Goal: Transaction & Acquisition: Subscribe to service/newsletter

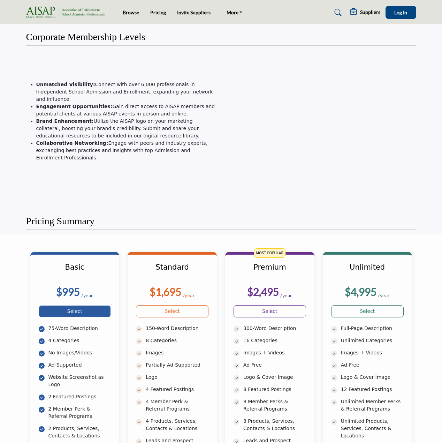
click at [88, 311] on link "Select" at bounding box center [75, 311] width 72 height 12
click at [146, 191] on p at bounding box center [121, 194] width 191 height 7
click at [73, 15] on img at bounding box center [67, 13] width 82 height 12
